Goal: Use online tool/utility: Utilize a website feature to perform a specific function

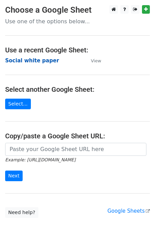
click at [36, 62] on strong "Social white paper" at bounding box center [32, 61] width 54 height 6
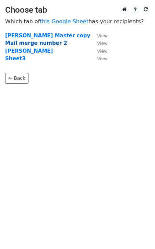
click at [21, 43] on strong "Mail merge number 2" at bounding box center [36, 43] width 62 height 6
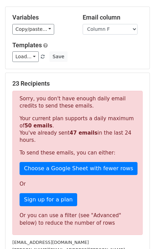
scroll to position [46, 0]
